Goal: Find specific page/section: Find specific page/section

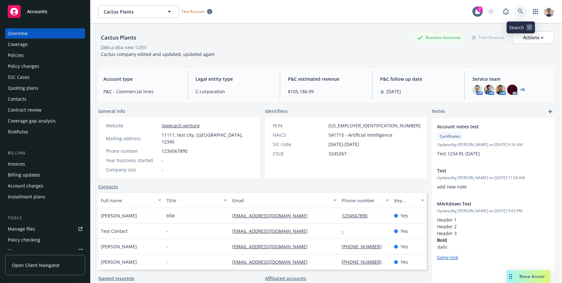
click at [523, 12] on icon at bounding box center [521, 12] width 6 height 6
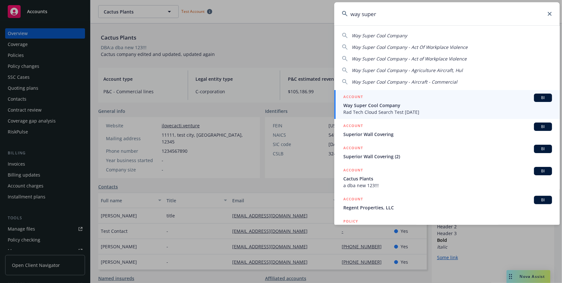
type input "way super"
click at [405, 104] on span "Way Super Cool Company" at bounding box center [447, 105] width 209 height 7
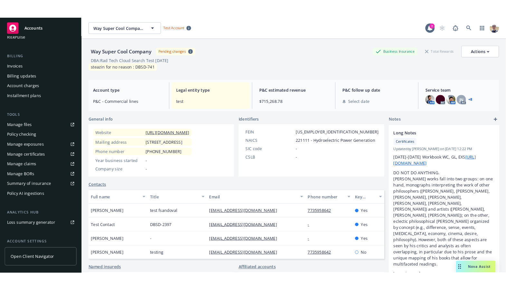
scroll to position [169, 0]
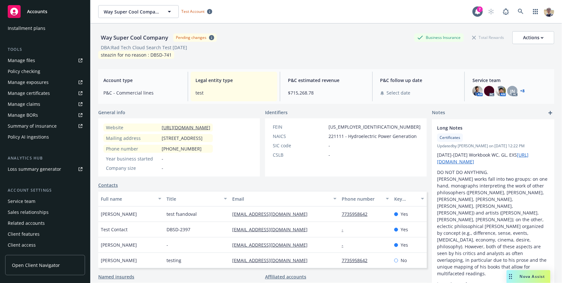
click at [289, 68] on div "Way Super Cool Company Pending changes Business Insurance Total Rewards Actions…" at bounding box center [326, 162] width 456 height 276
click at [303, 52] on div "Way Super Cool Company Pending changes Business Insurance Total Rewards Actions…" at bounding box center [326, 45] width 456 height 28
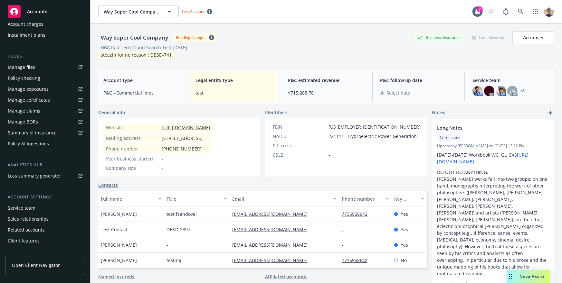
scroll to position [162, 0]
